Goal: Find specific page/section: Find specific page/section

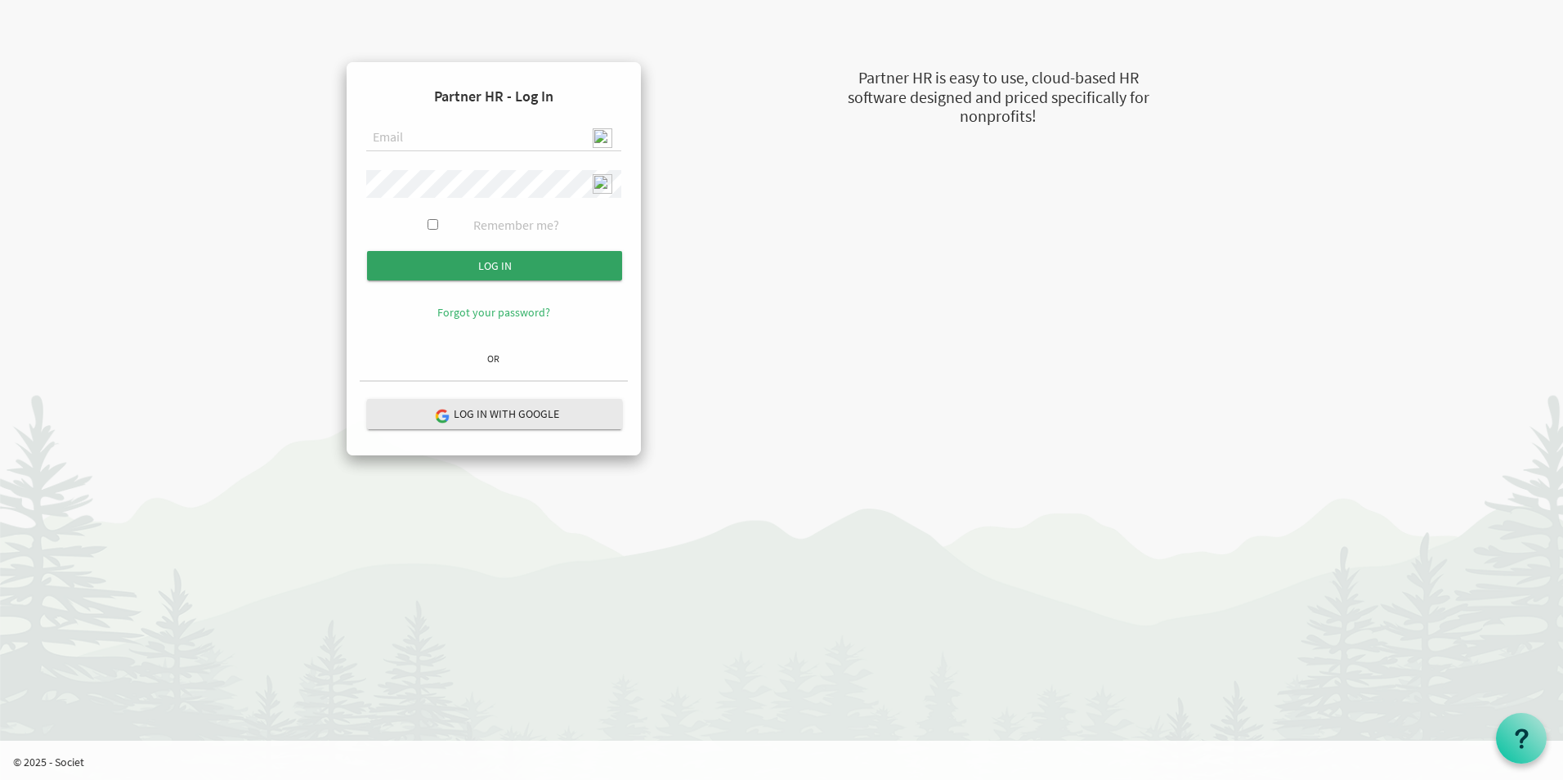
type input "[EMAIL_ADDRESS][DOMAIN_NAME]"
click at [532, 258] on input "Log in" at bounding box center [494, 265] width 255 height 29
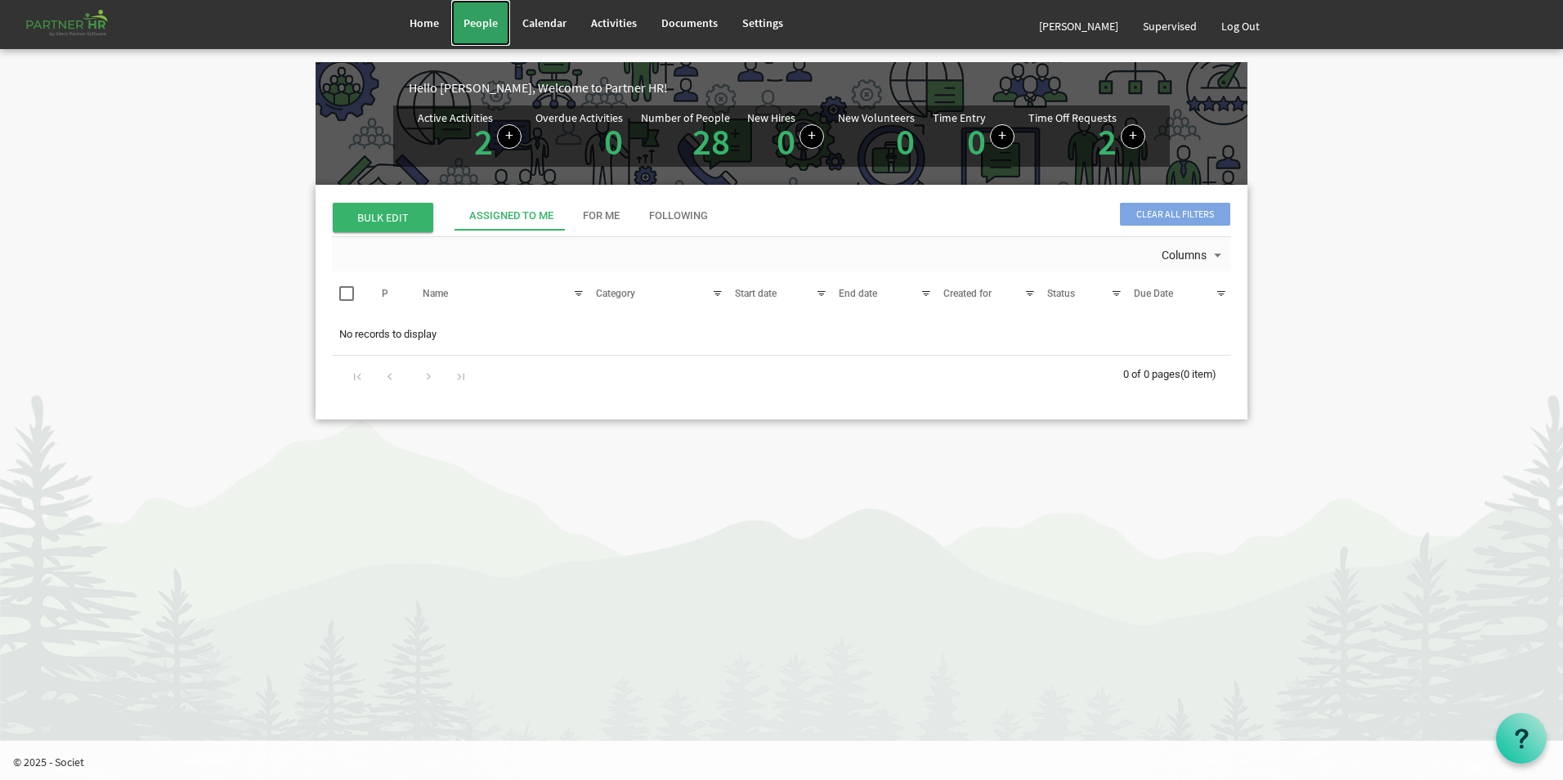
click at [483, 29] on span "People" at bounding box center [480, 23] width 34 height 15
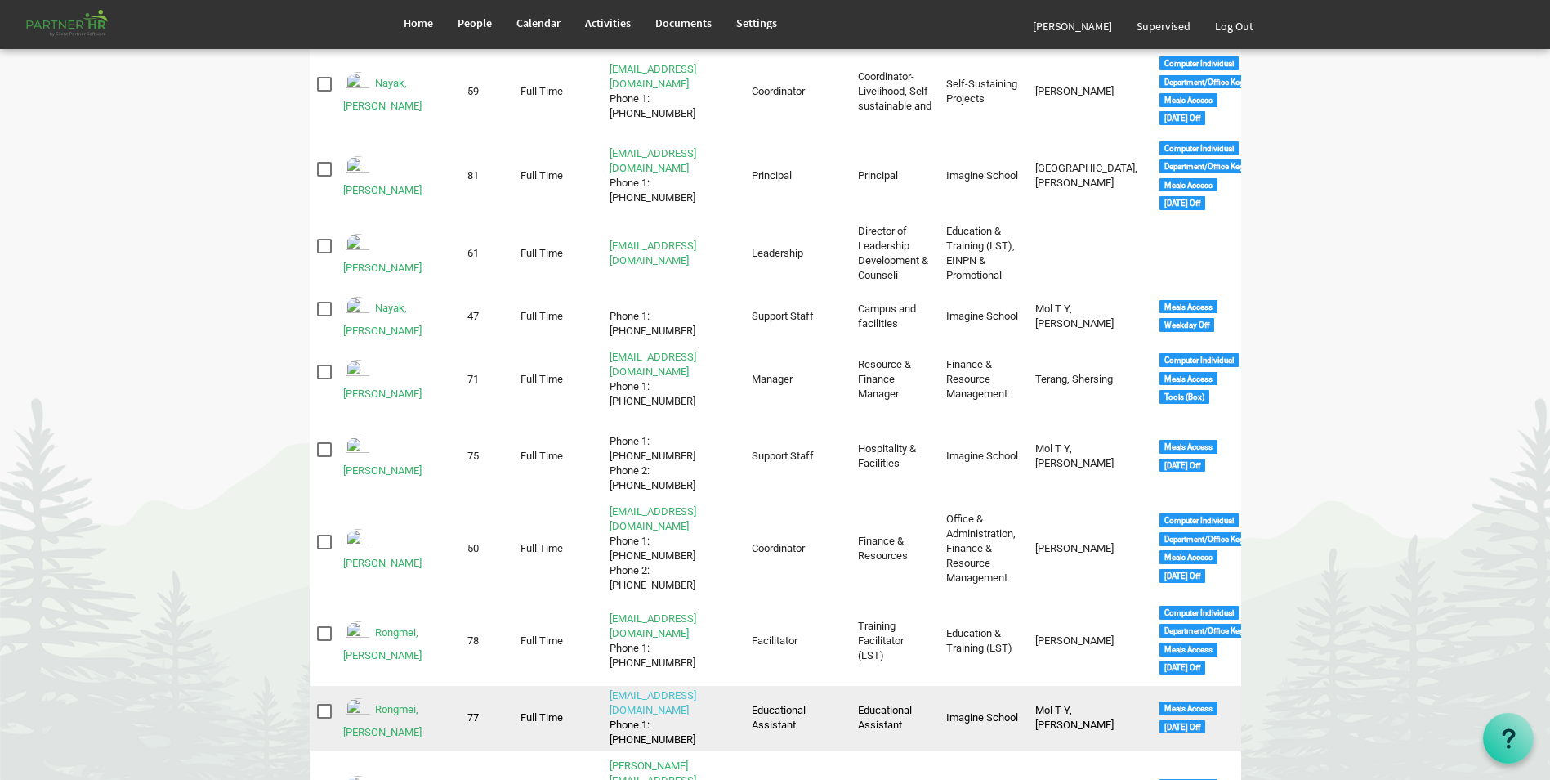
scroll to position [1308, 0]
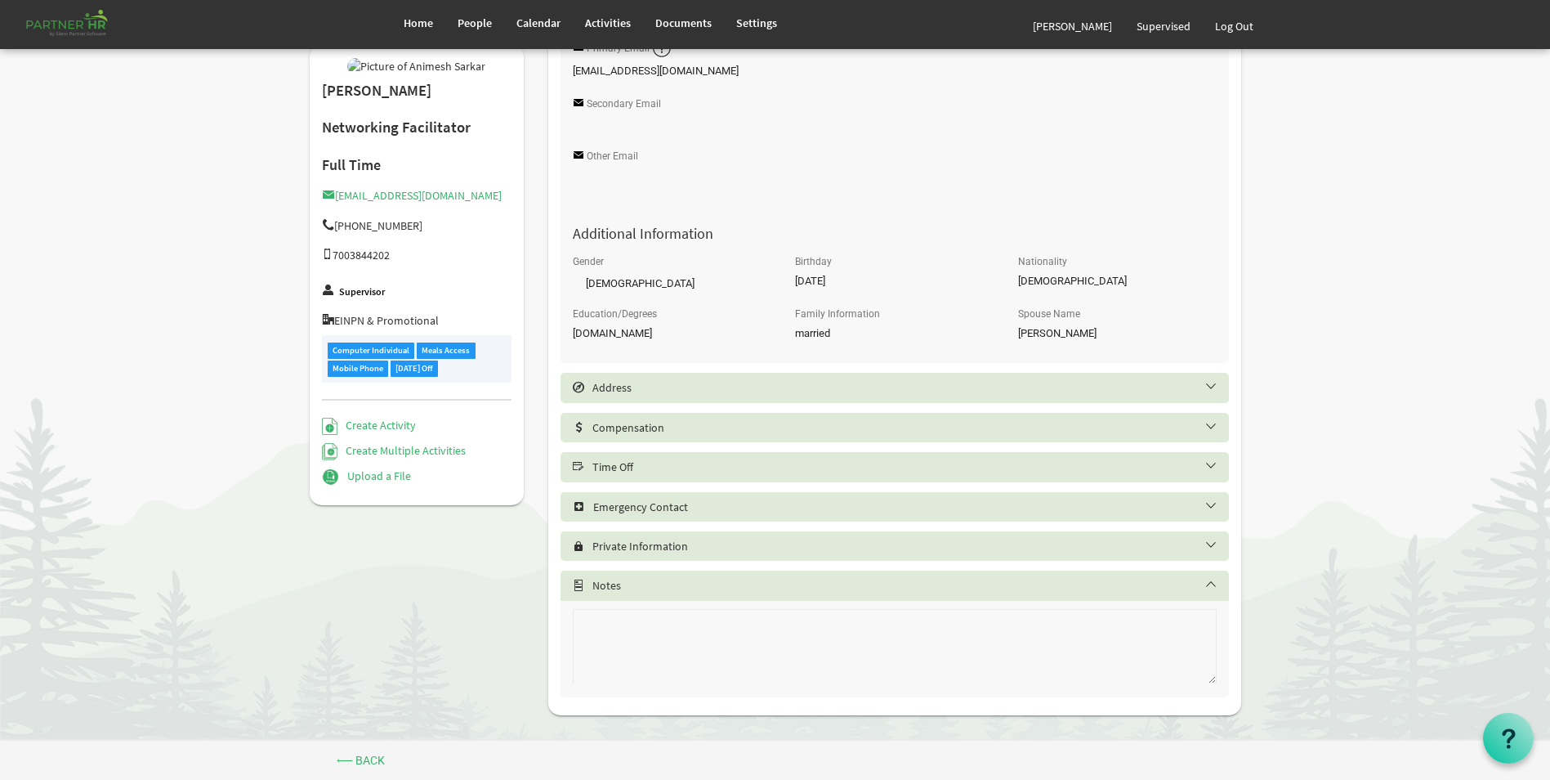
scroll to position [542, 0]
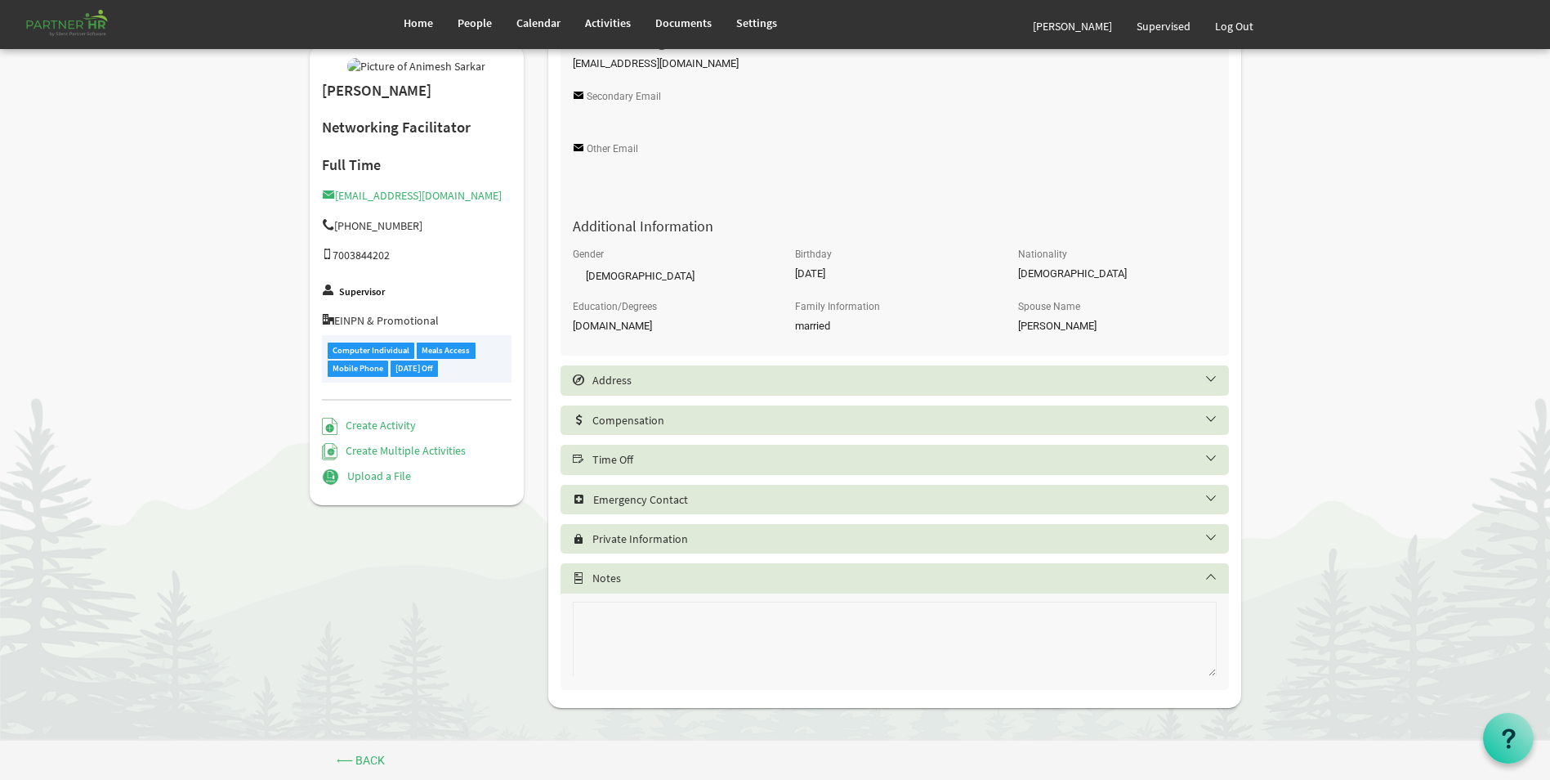
click at [726, 458] on h5 "Time Off" at bounding box center [907, 459] width 669 height 13
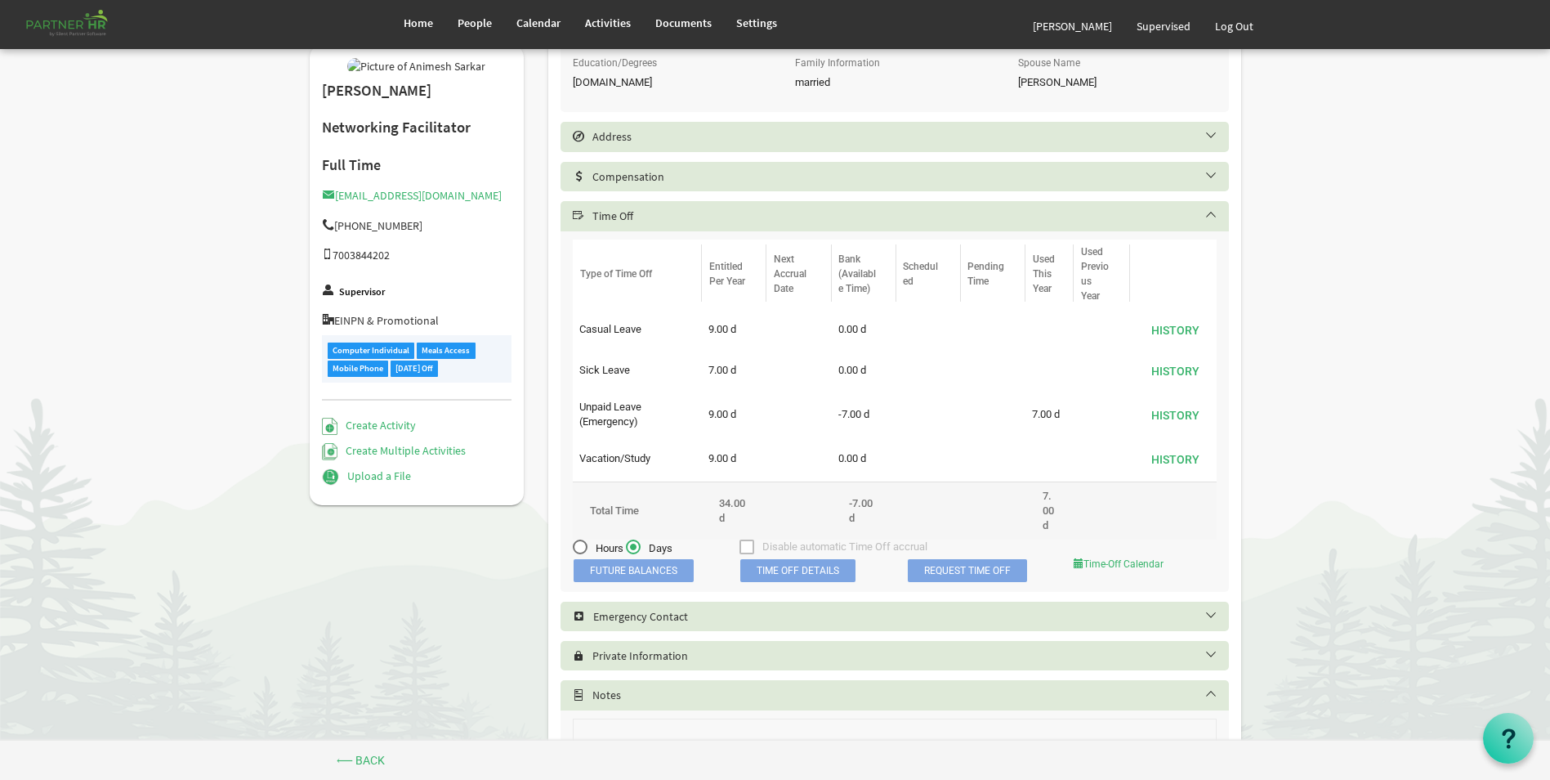
scroll to position [787, 0]
click at [763, 572] on span "Time Off Details" at bounding box center [797, 568] width 115 height 23
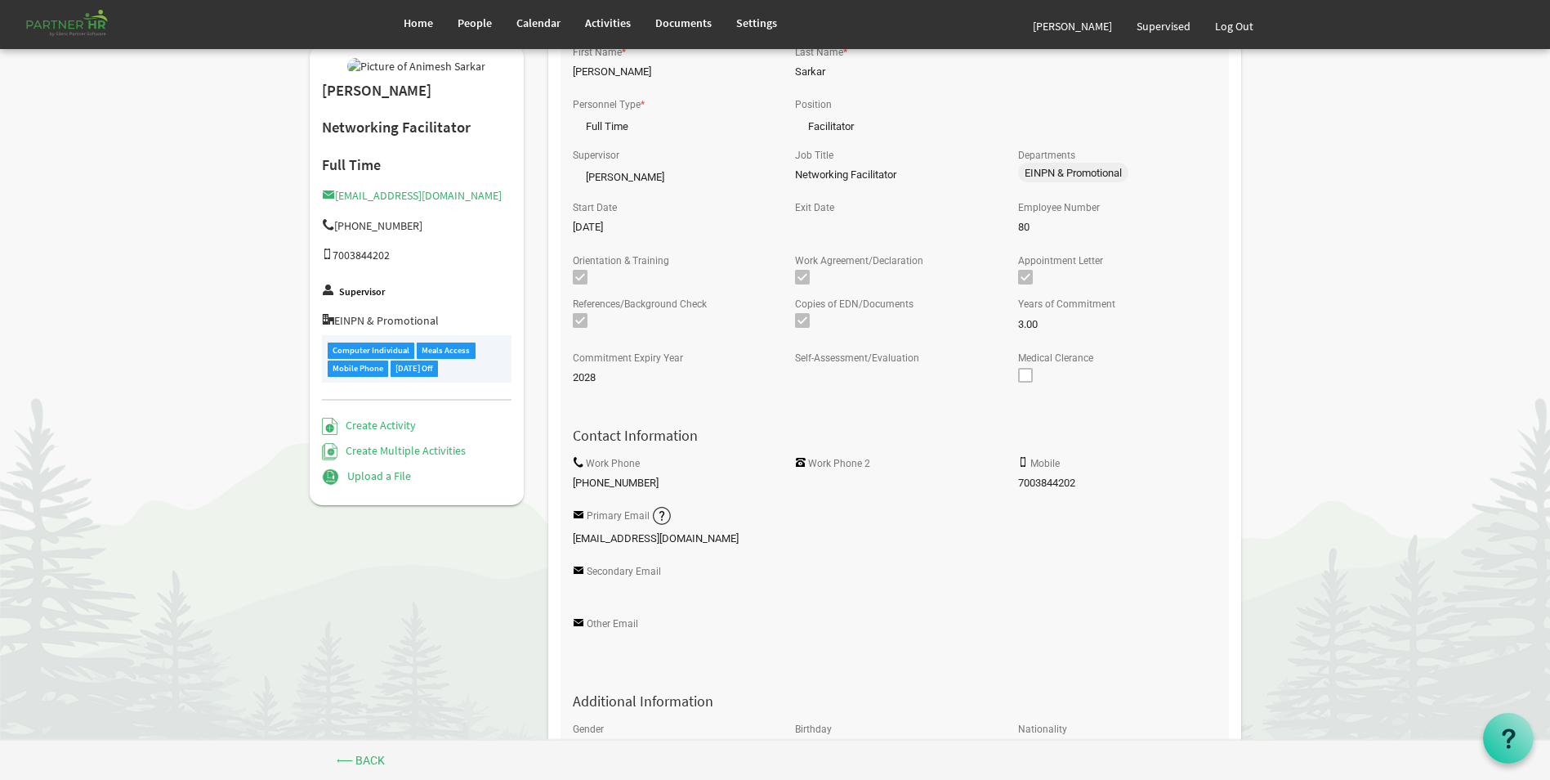
scroll to position [0, 0]
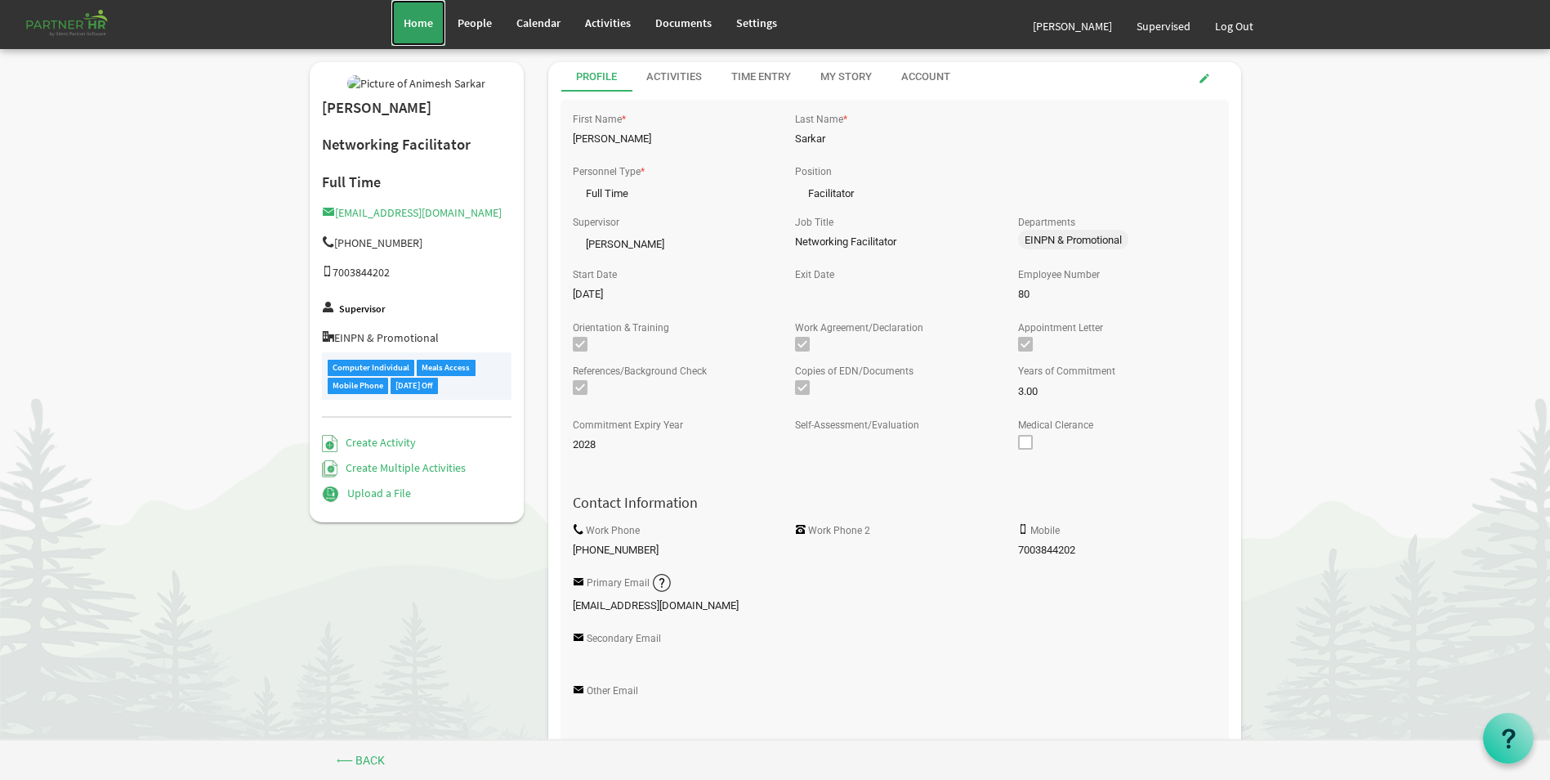
click at [425, 30] on link "Home" at bounding box center [418, 23] width 54 height 46
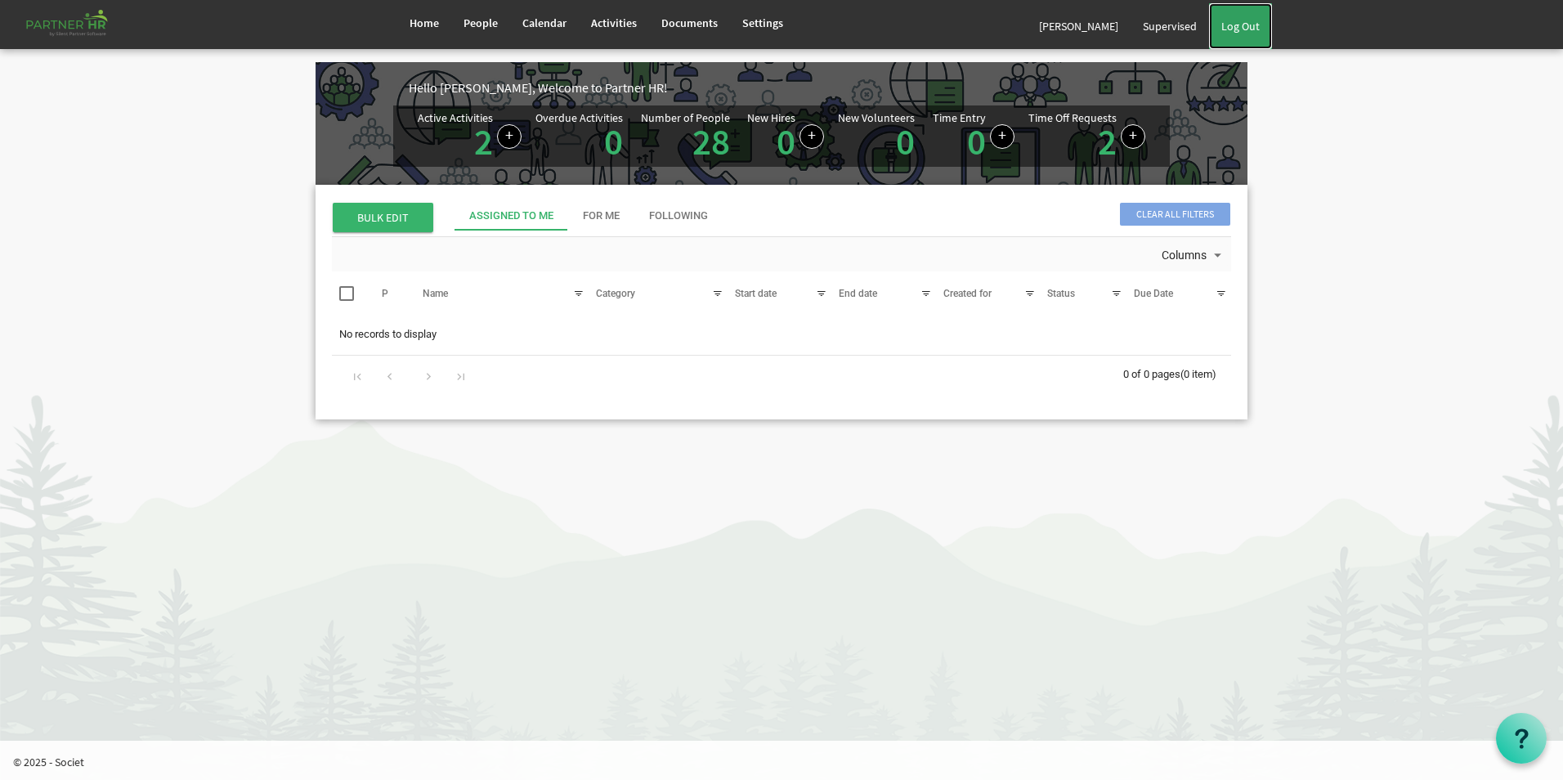
click at [1235, 34] on link "Log Out" at bounding box center [1240, 26] width 63 height 46
